Goal: Task Accomplishment & Management: Use online tool/utility

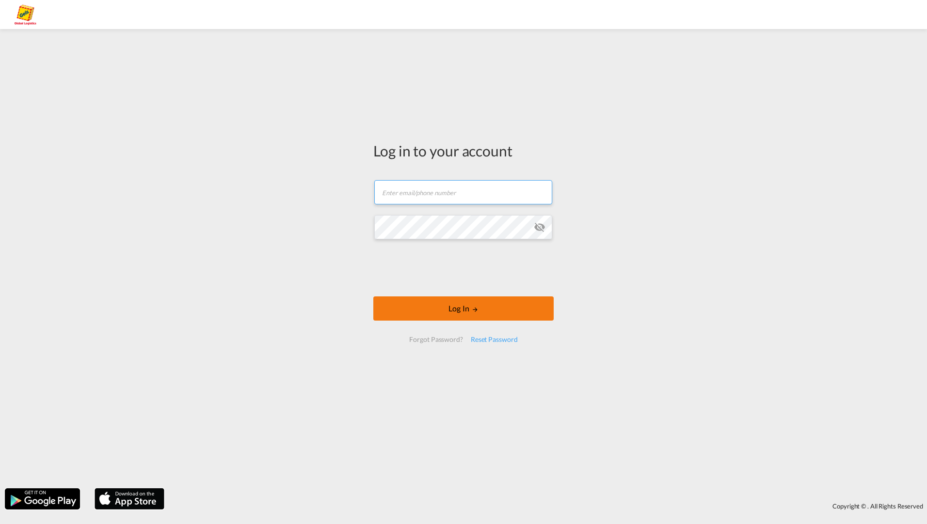
type input "[EMAIL_ADDRESS][PERSON_NAME][DOMAIN_NAME]"
click at [427, 316] on button "Log In" at bounding box center [463, 309] width 180 height 24
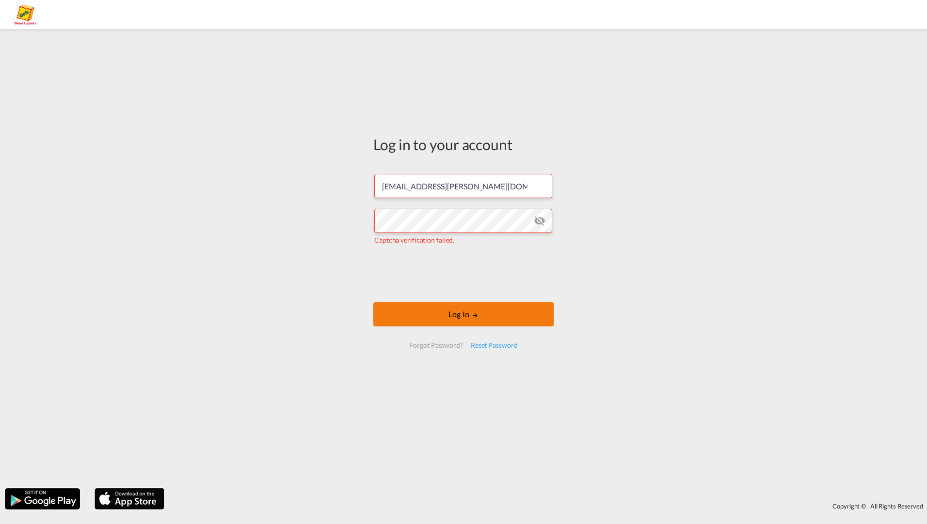
click at [483, 308] on button "Log In" at bounding box center [463, 314] width 180 height 24
